Goal: Information Seeking & Learning: Learn about a topic

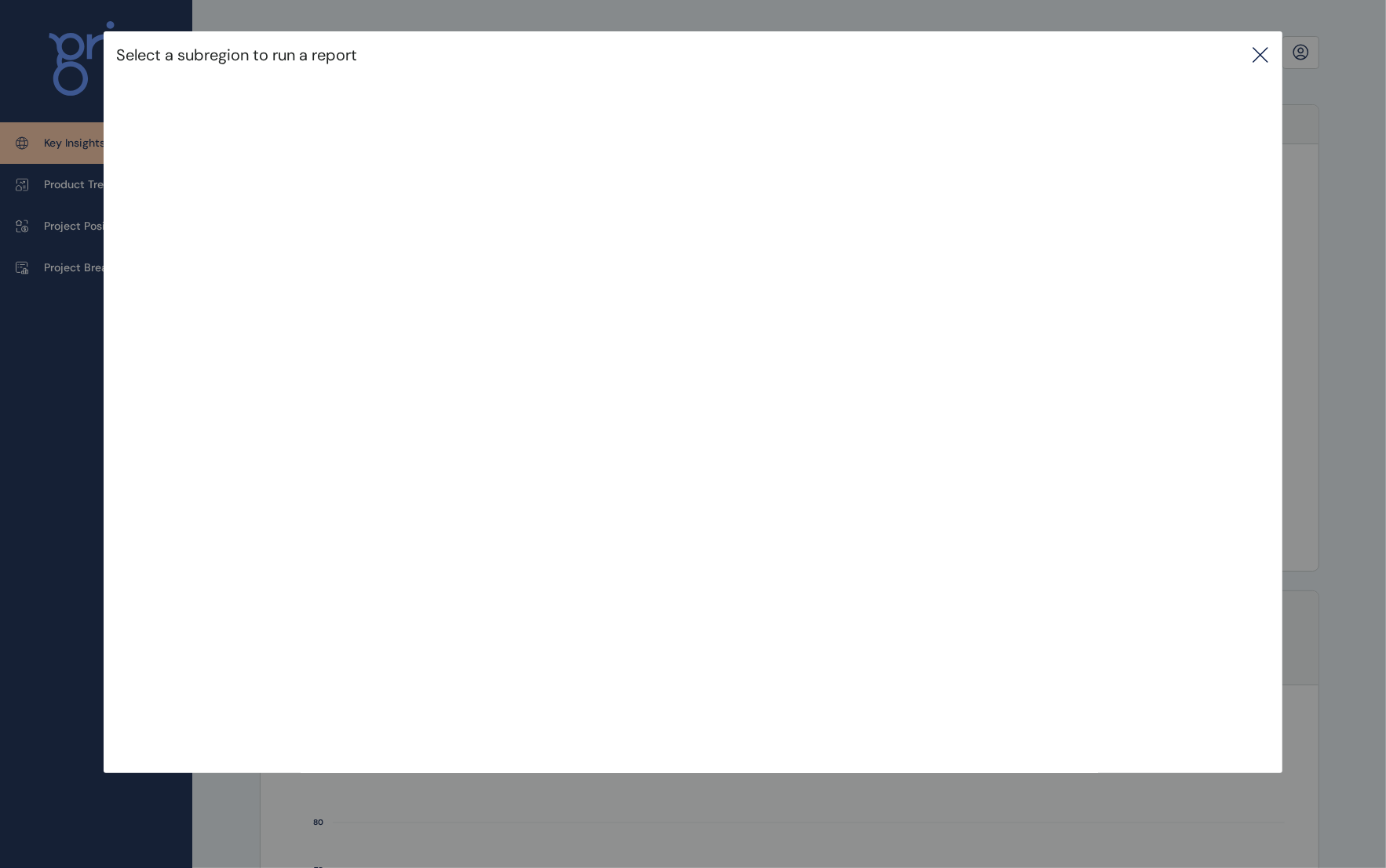
click at [1262, 46] on icon at bounding box center [1261, 55] width 19 height 19
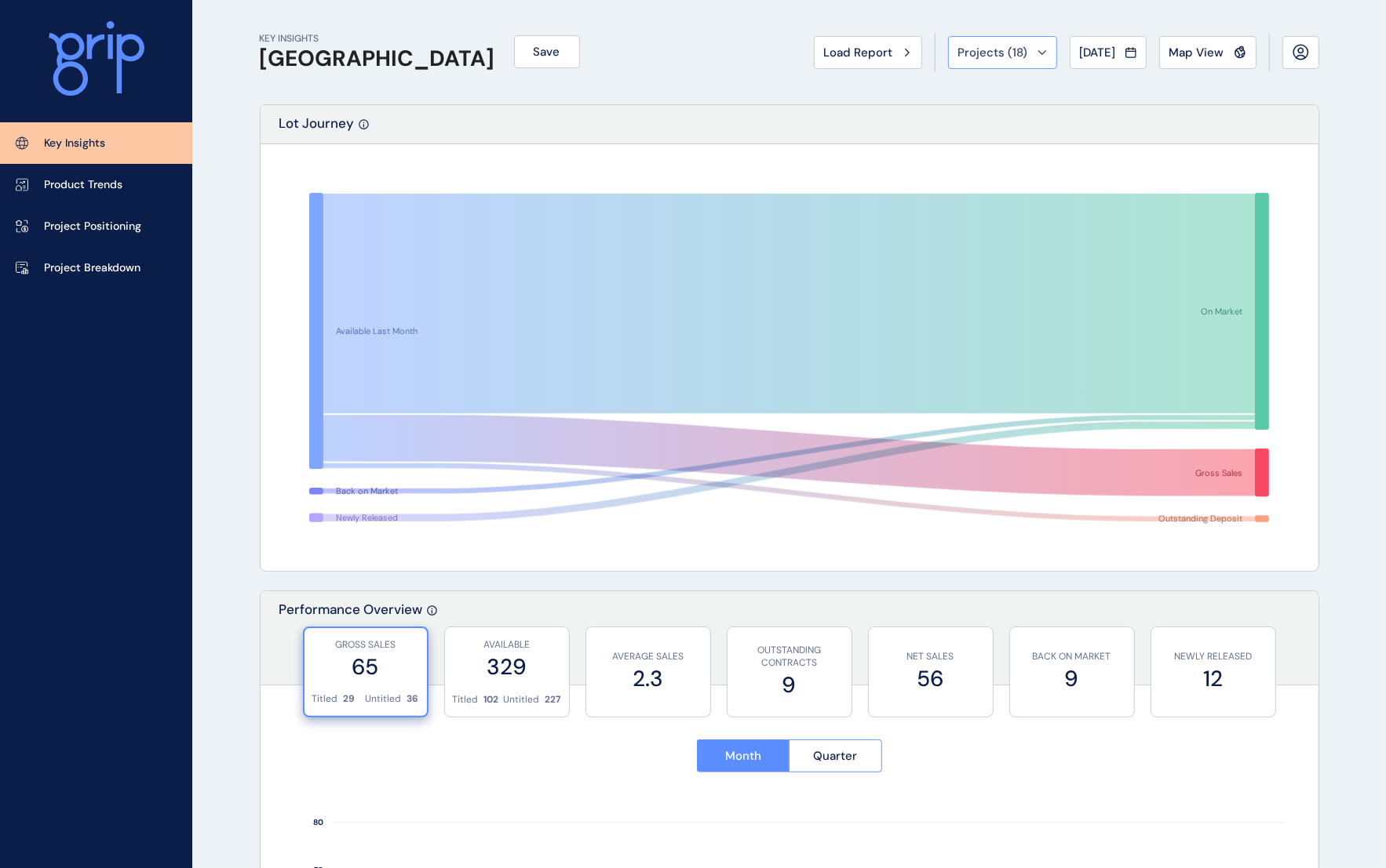
click at [1006, 53] on span "Projects ( 18 )" at bounding box center [993, 52] width 70 height 16
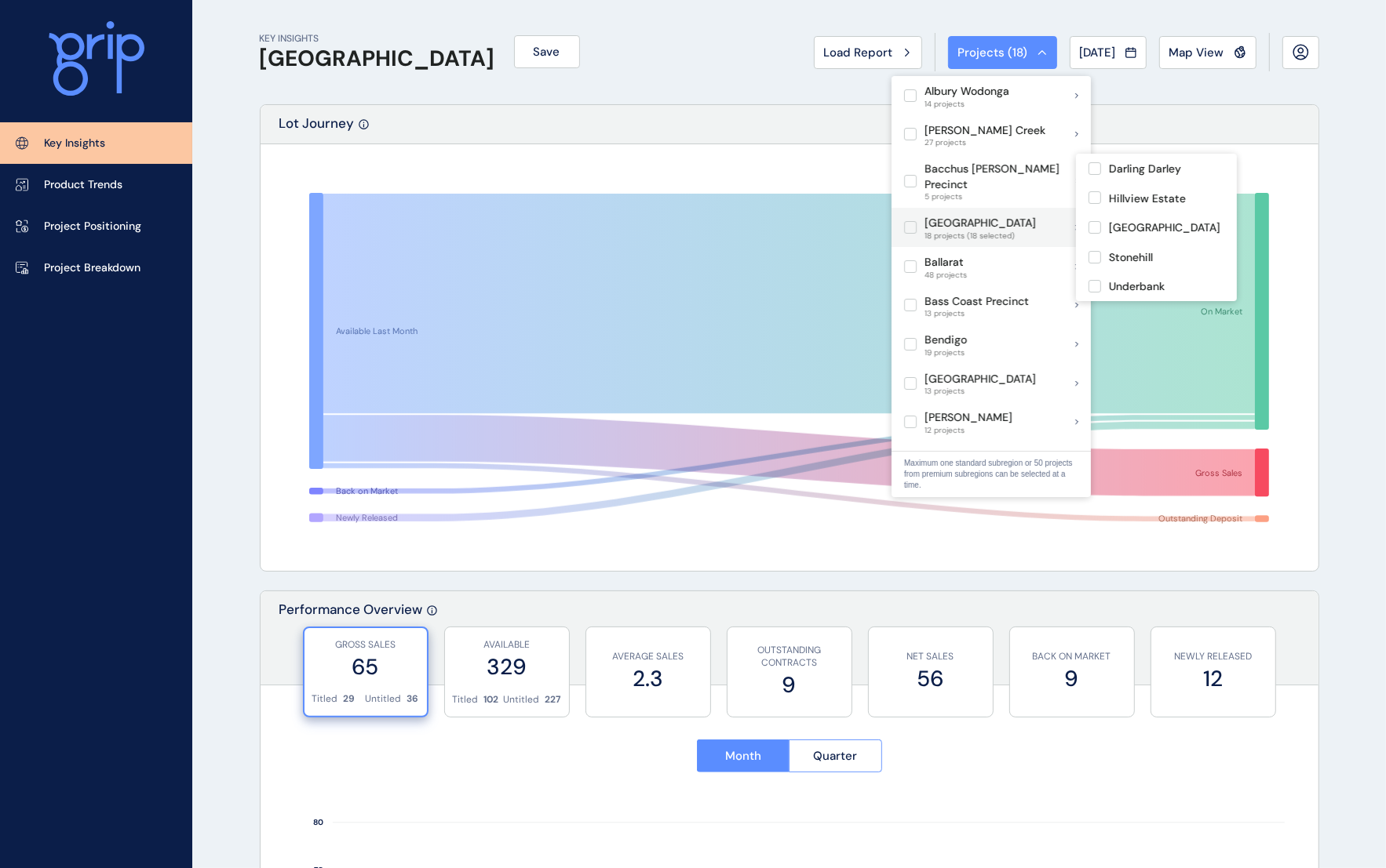
click at [909, 222] on label at bounding box center [910, 227] width 12 height 12
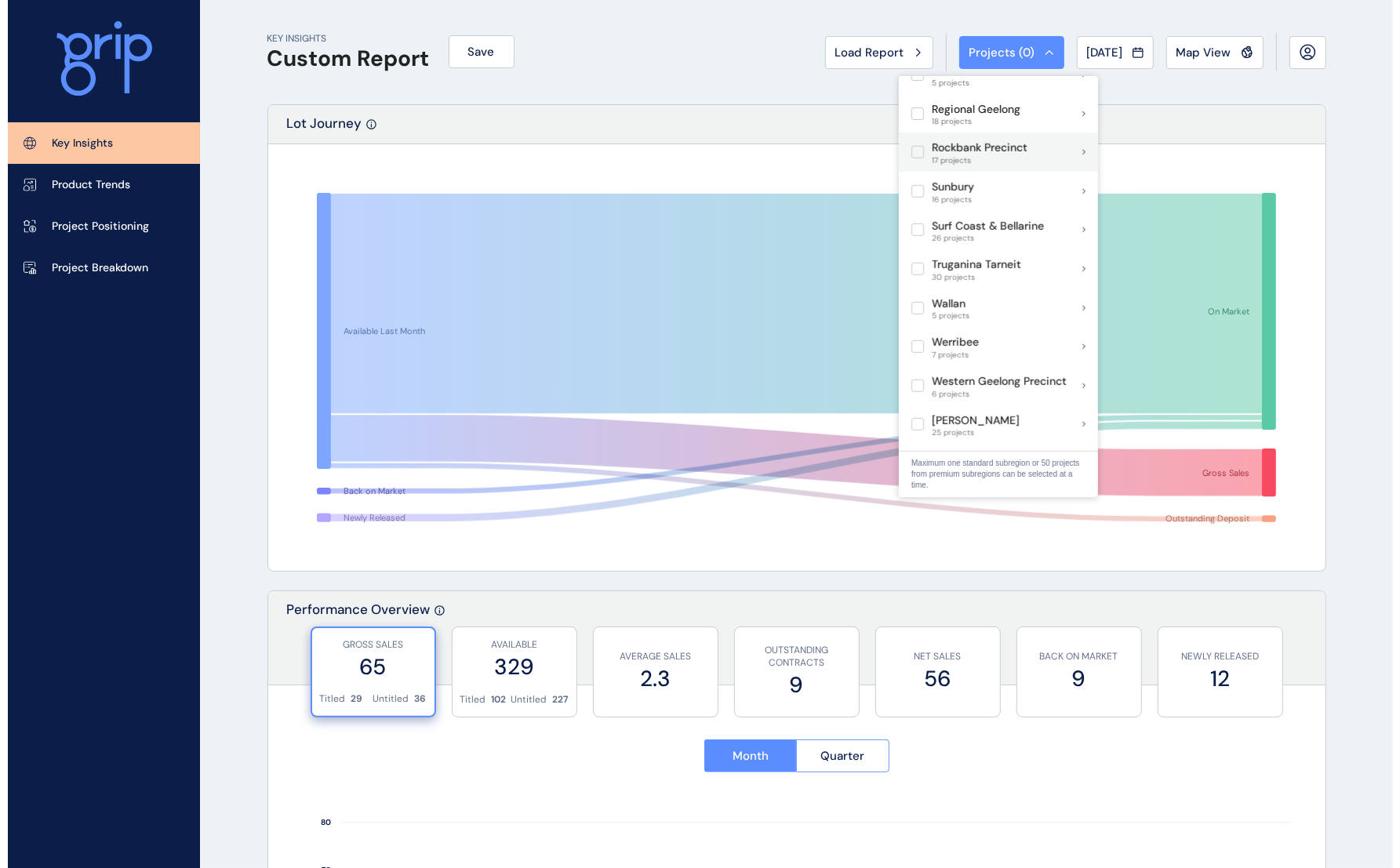
scroll to position [926, 0]
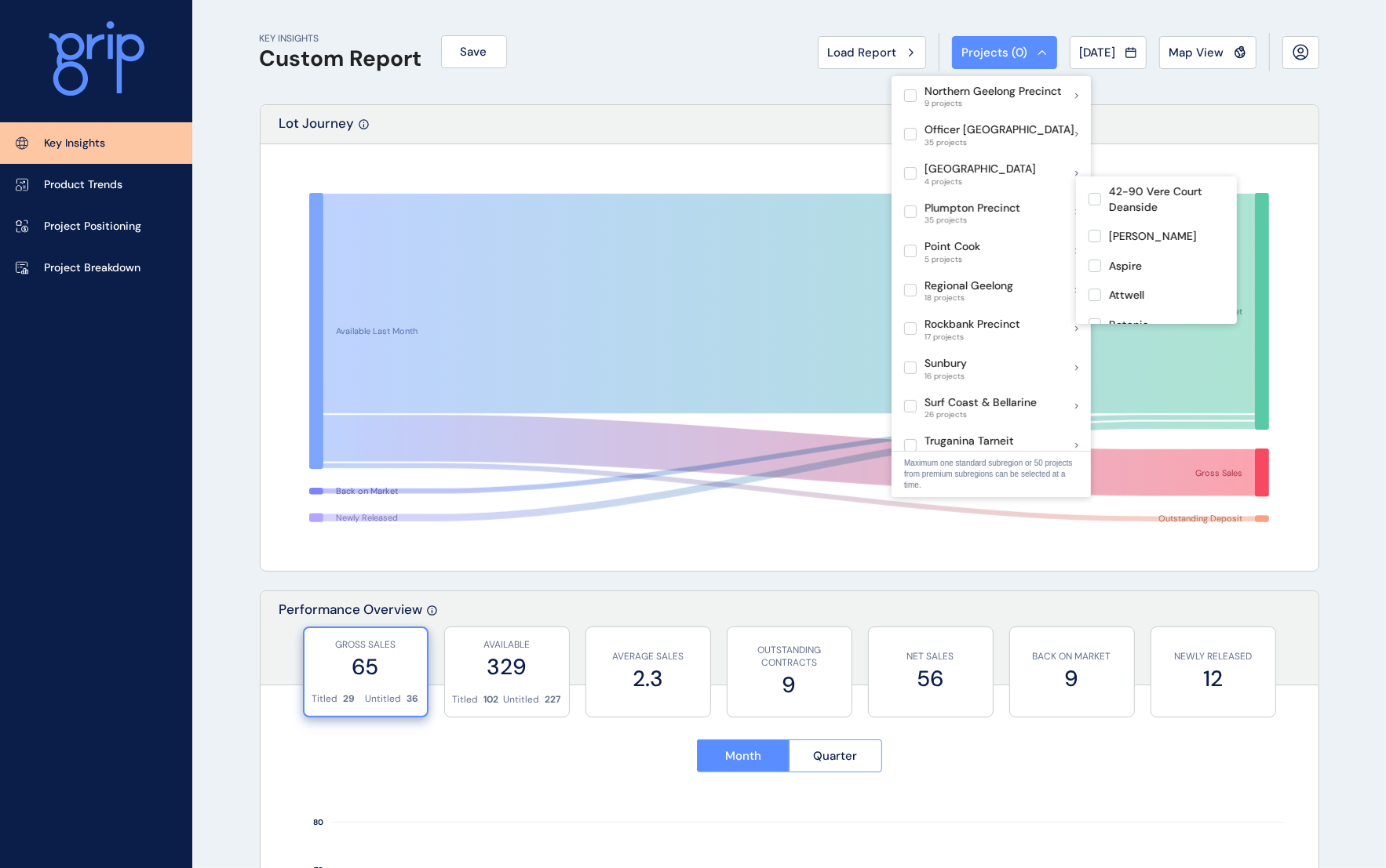
click at [986, 201] on p "Plumpton Precinct" at bounding box center [972, 209] width 95 height 16
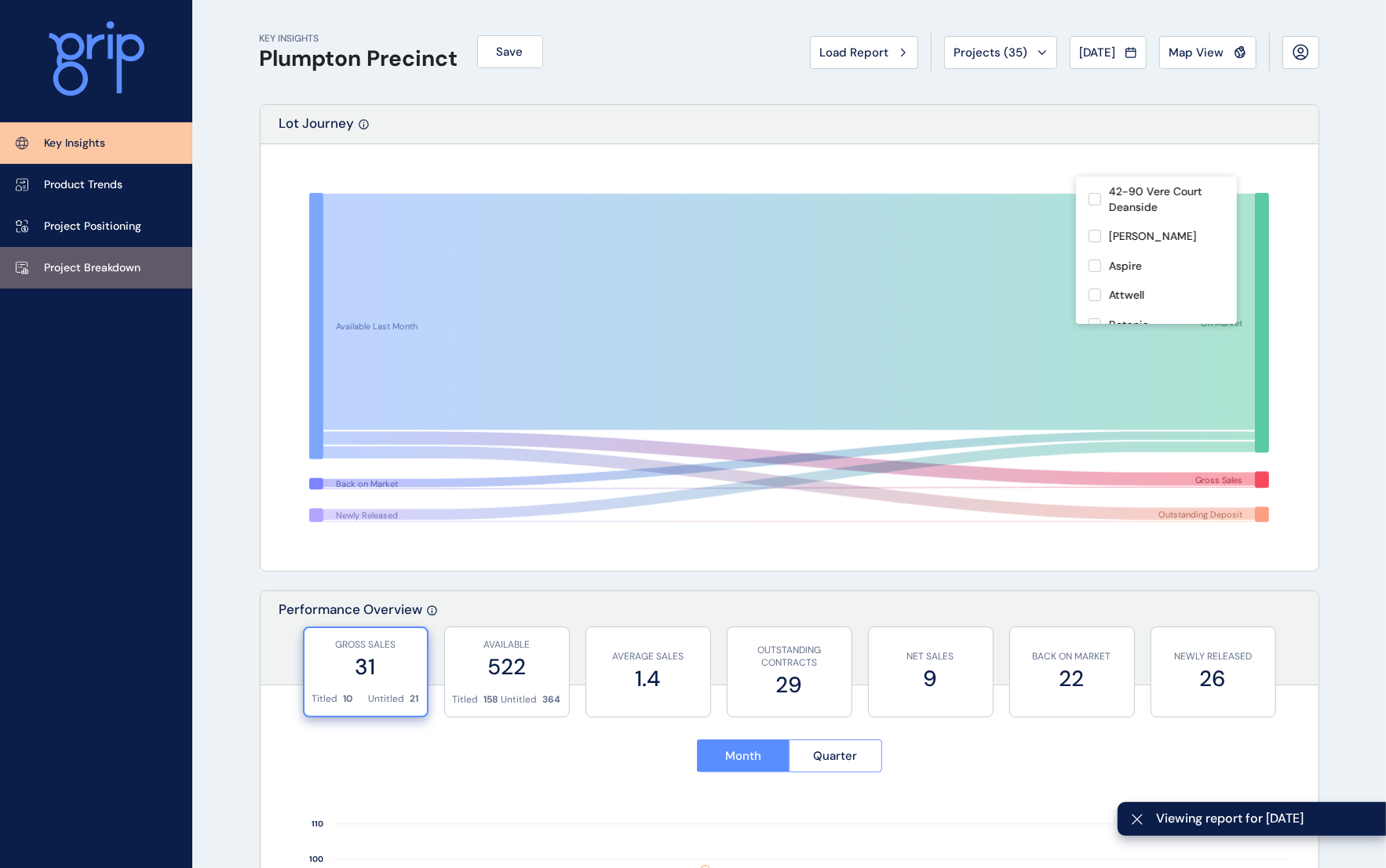
click at [71, 263] on p "Project Breakdown" at bounding box center [92, 268] width 96 height 16
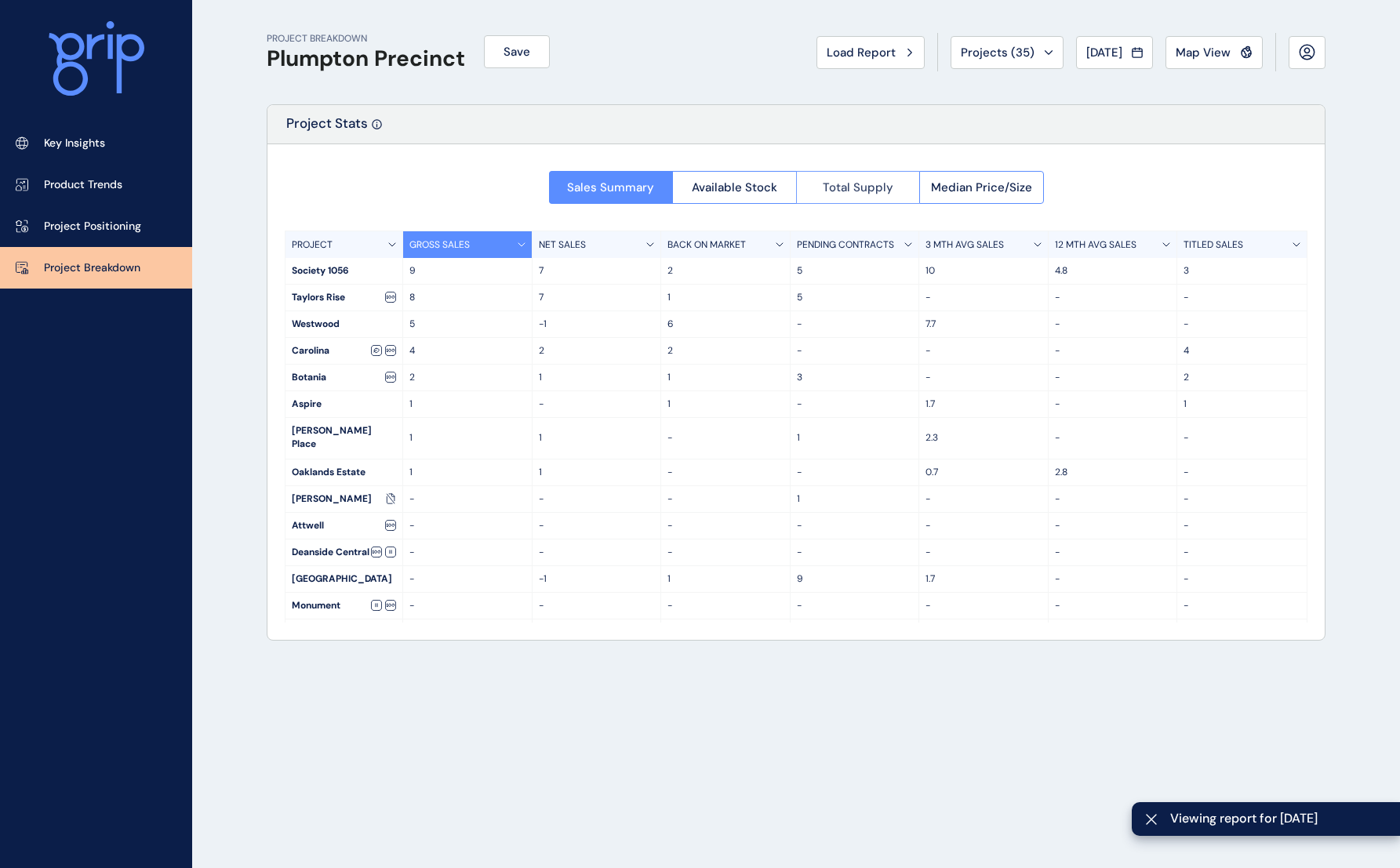
click at [847, 194] on span "Total Supply" at bounding box center [858, 187] width 70 height 16
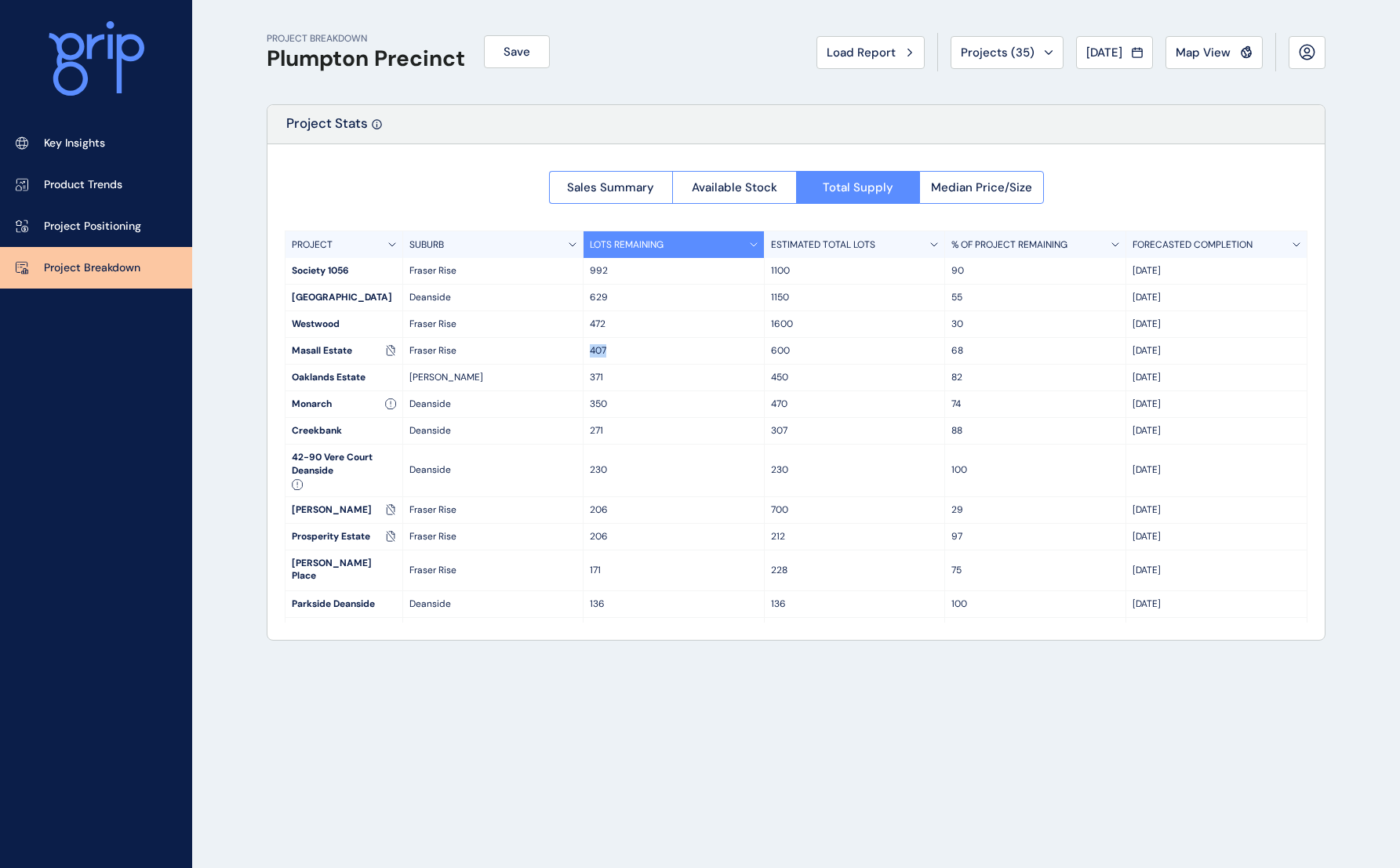
drag, startPoint x: 590, startPoint y: 354, endPoint x: 631, endPoint y: 353, distance: 41.0
click at [631, 353] on p "407" at bounding box center [673, 351] width 167 height 13
click at [1198, 41] on button "Map View" at bounding box center [1214, 52] width 97 height 33
